Goal: Transaction & Acquisition: Purchase product/service

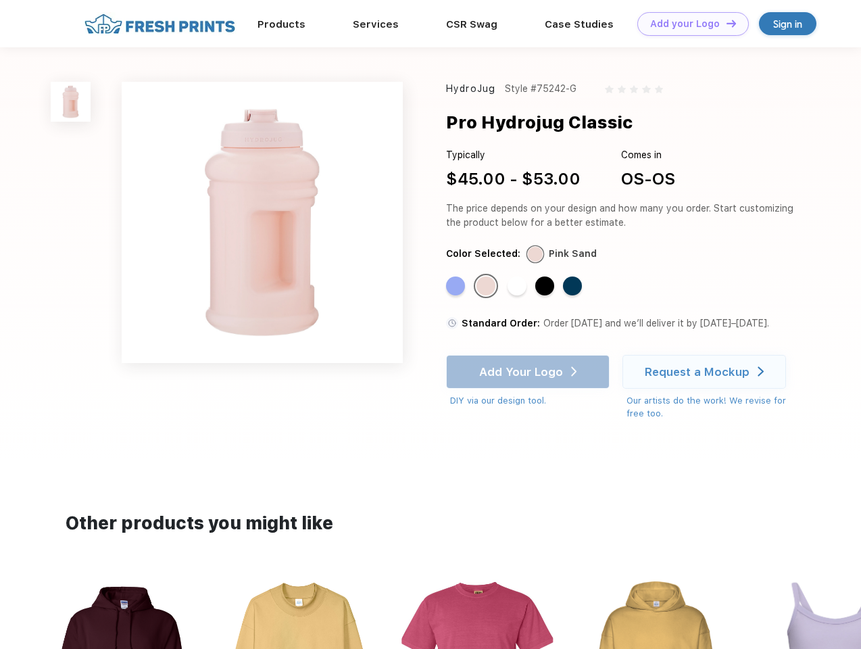
click at [688, 24] on link "Add your Logo Design Tool" at bounding box center [693, 24] width 112 height 24
click at [0, 0] on div "Design Tool" at bounding box center [0, 0] width 0 height 0
click at [725, 23] on link "Add your Logo Design Tool" at bounding box center [693, 24] width 112 height 24
click at [71, 101] on img at bounding box center [71, 102] width 40 height 40
click at [457, 287] on div "Standard Color" at bounding box center [455, 285] width 19 height 19
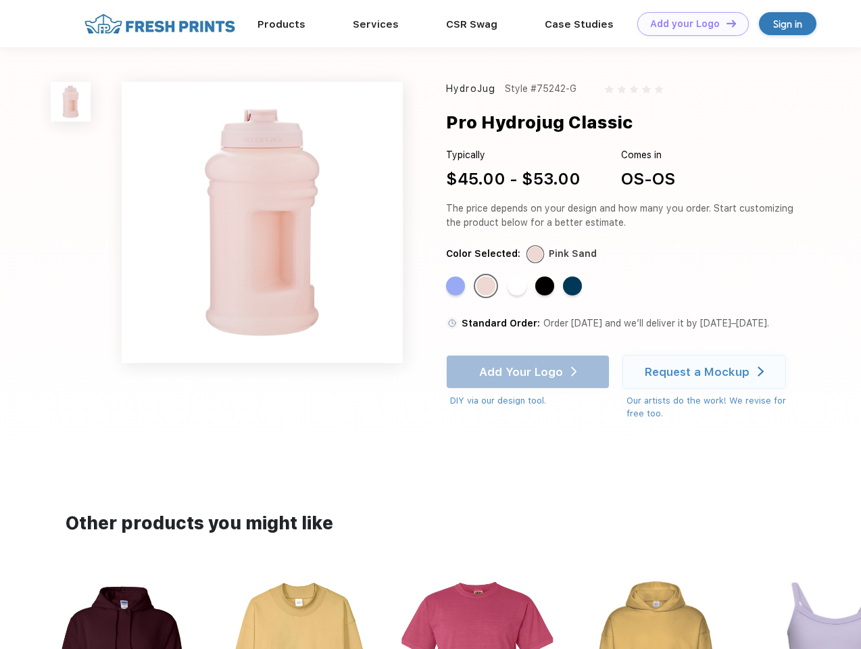
click at [487, 287] on div "Standard Color" at bounding box center [485, 285] width 19 height 19
click at [518, 287] on div "Standard Color" at bounding box center [517, 285] width 19 height 19
click at [546, 287] on div "Standard Color" at bounding box center [544, 285] width 19 height 19
click at [574, 287] on div "Standard Color" at bounding box center [572, 285] width 19 height 19
click at [529, 372] on div "Add Your Logo DIY via our design tool. Ah shoot! This product isn't up in our d…" at bounding box center [528, 381] width 164 height 53
